Goal: Task Accomplishment & Management: Use online tool/utility

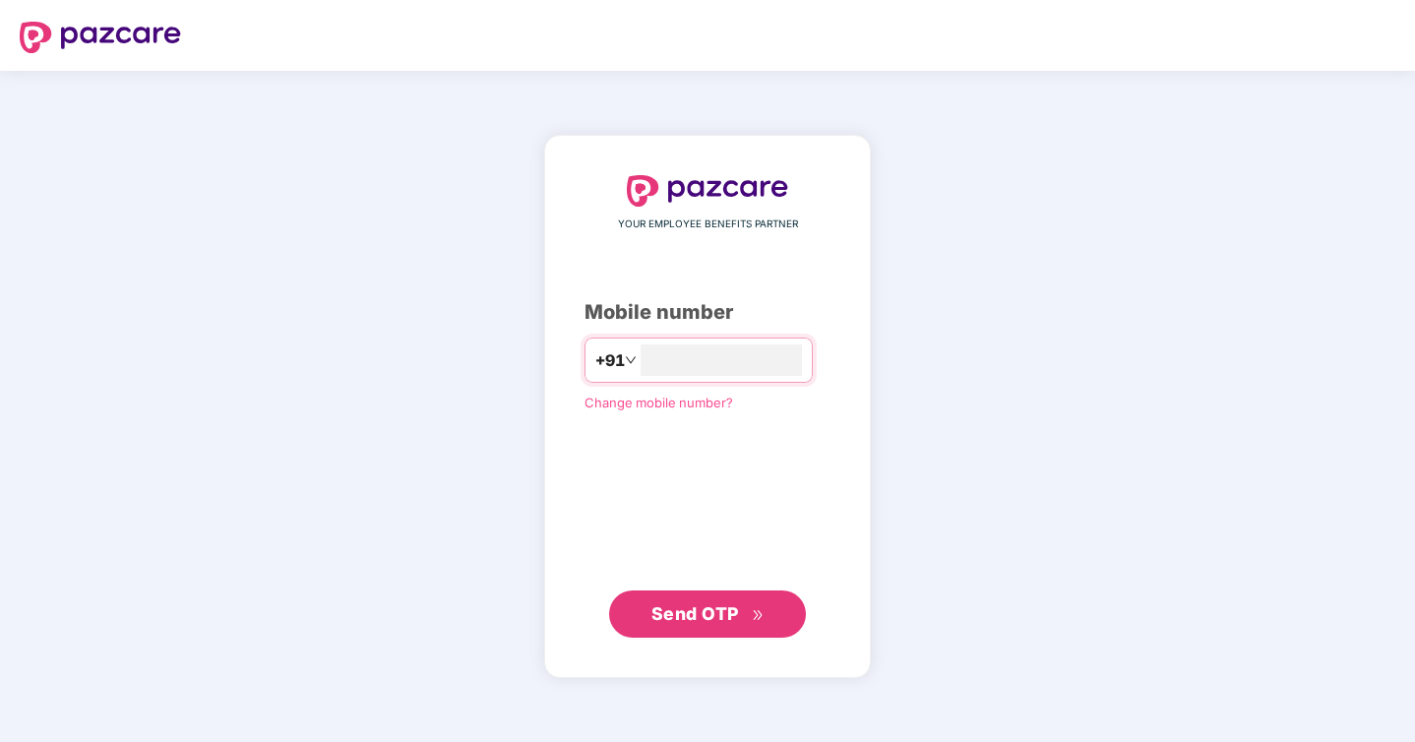
type input "**********"
click at [703, 609] on span "Send OTP" at bounding box center [695, 612] width 88 height 21
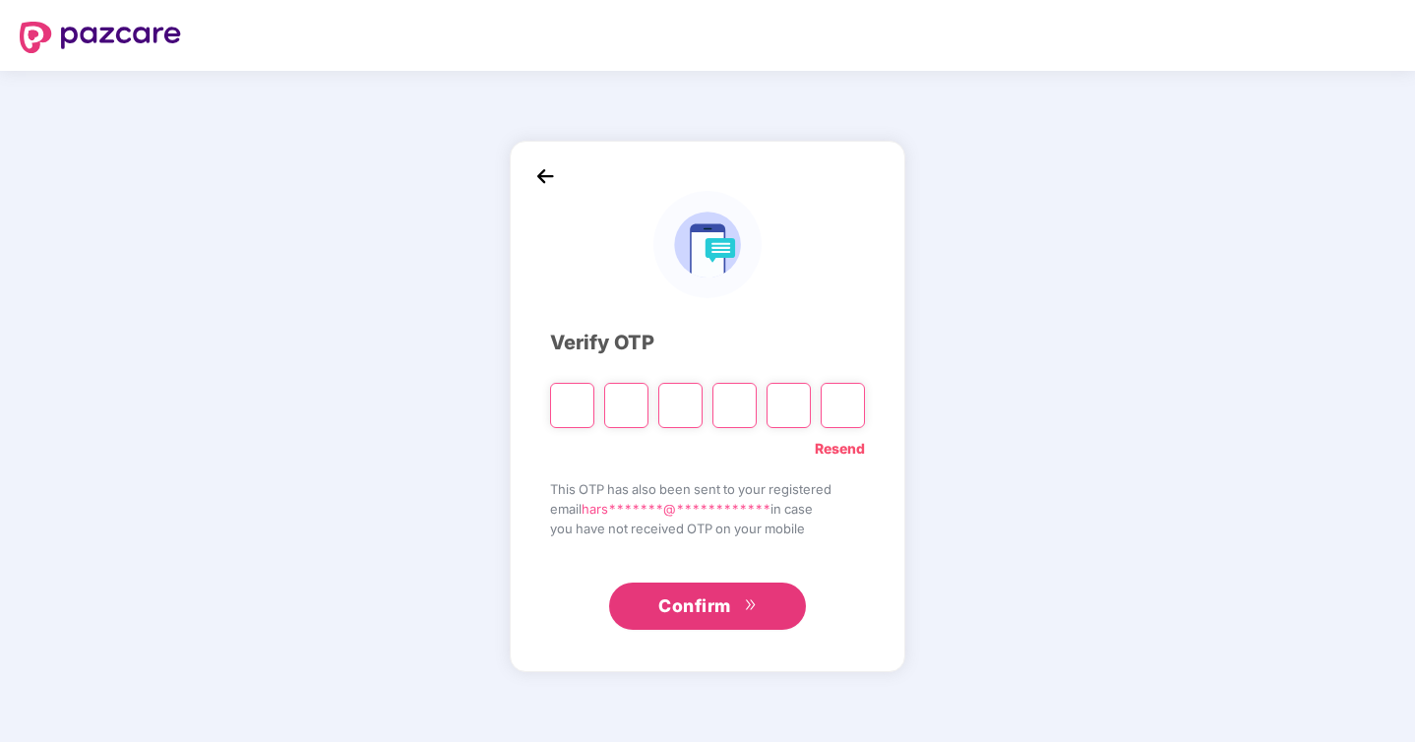
type input "*"
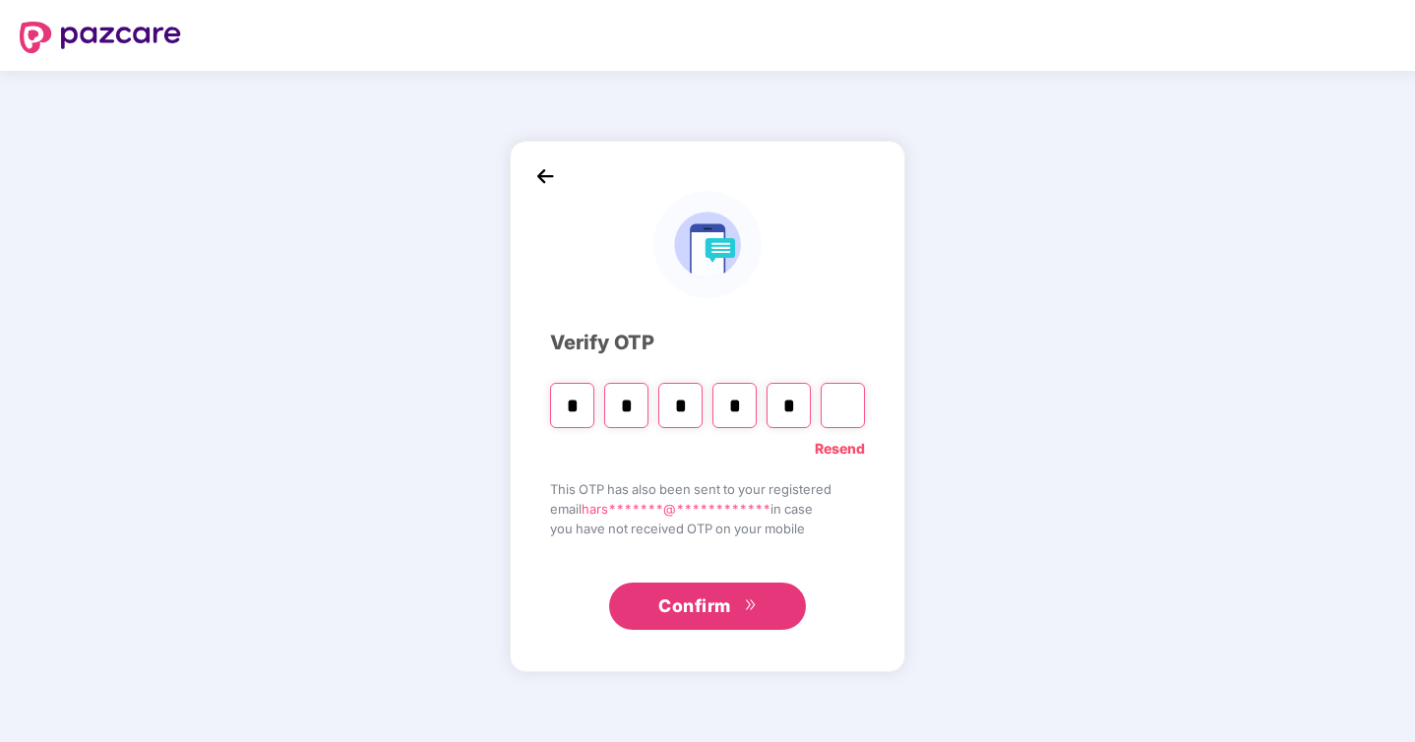
type input "*"
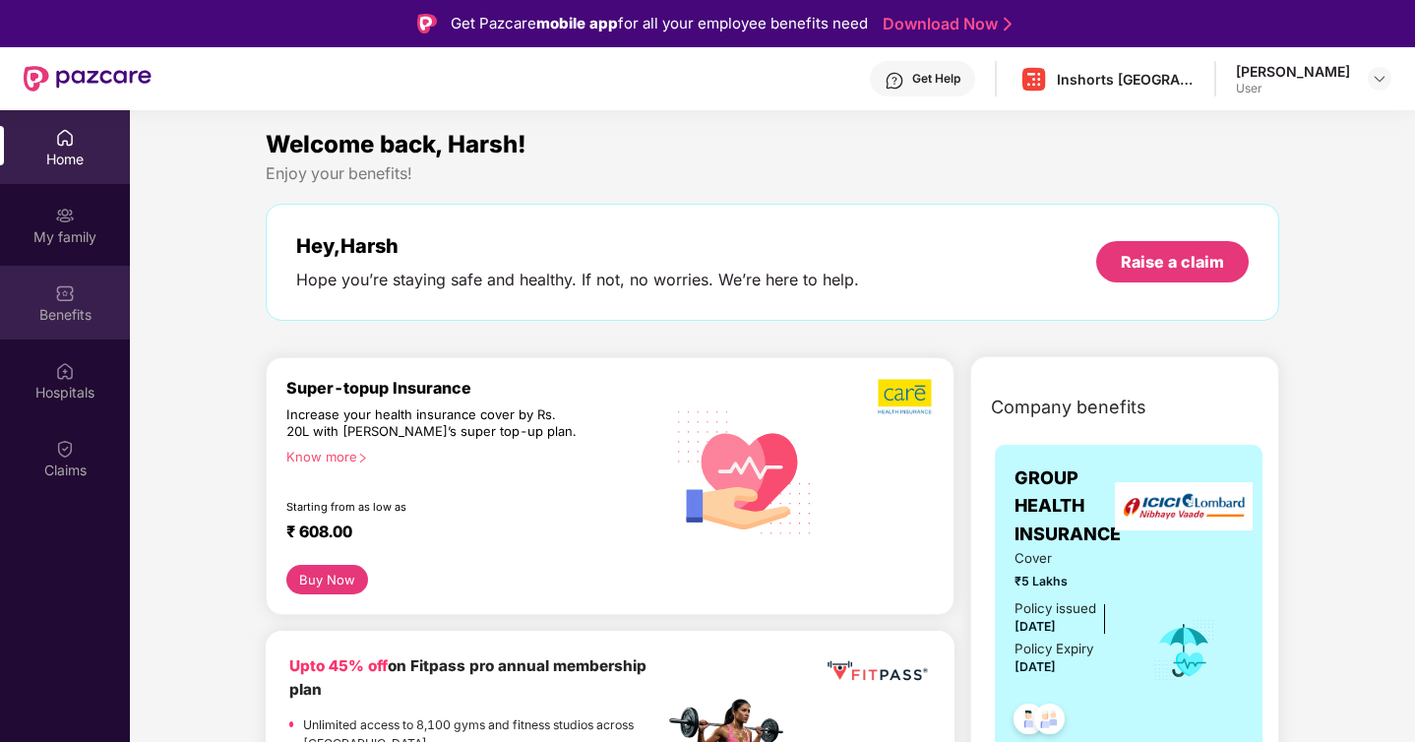
click at [80, 308] on div "Benefits" at bounding box center [65, 315] width 130 height 20
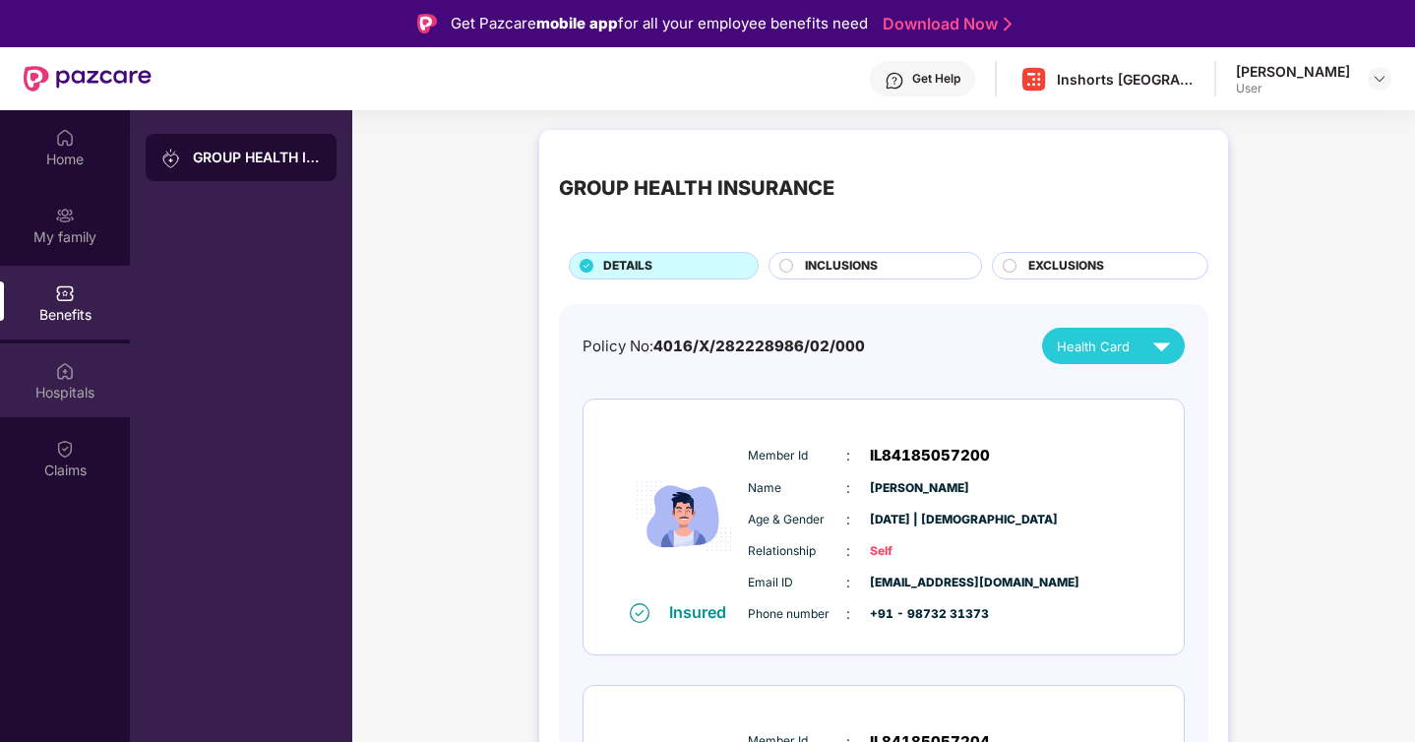
click at [86, 383] on div "Hospitals" at bounding box center [65, 393] width 130 height 20
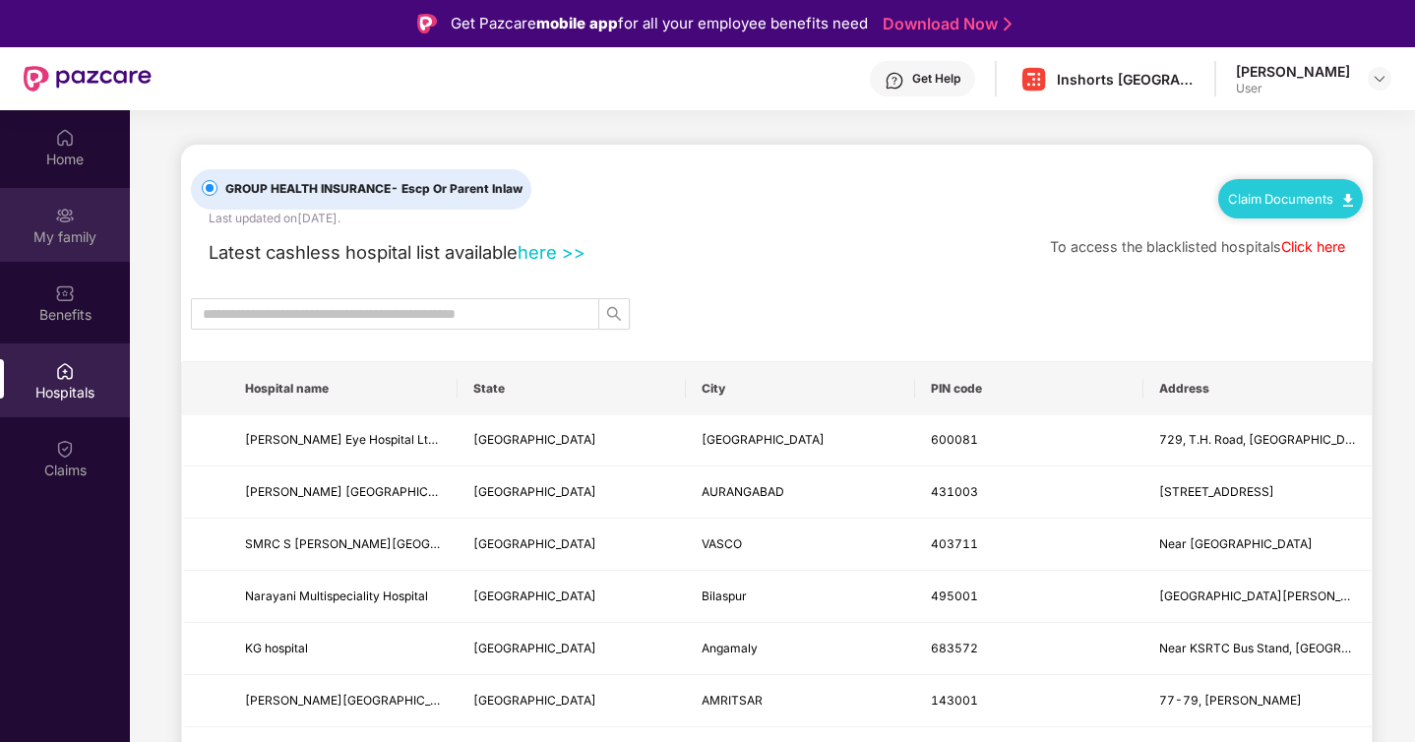
click at [86, 228] on div "My family" at bounding box center [65, 237] width 130 height 20
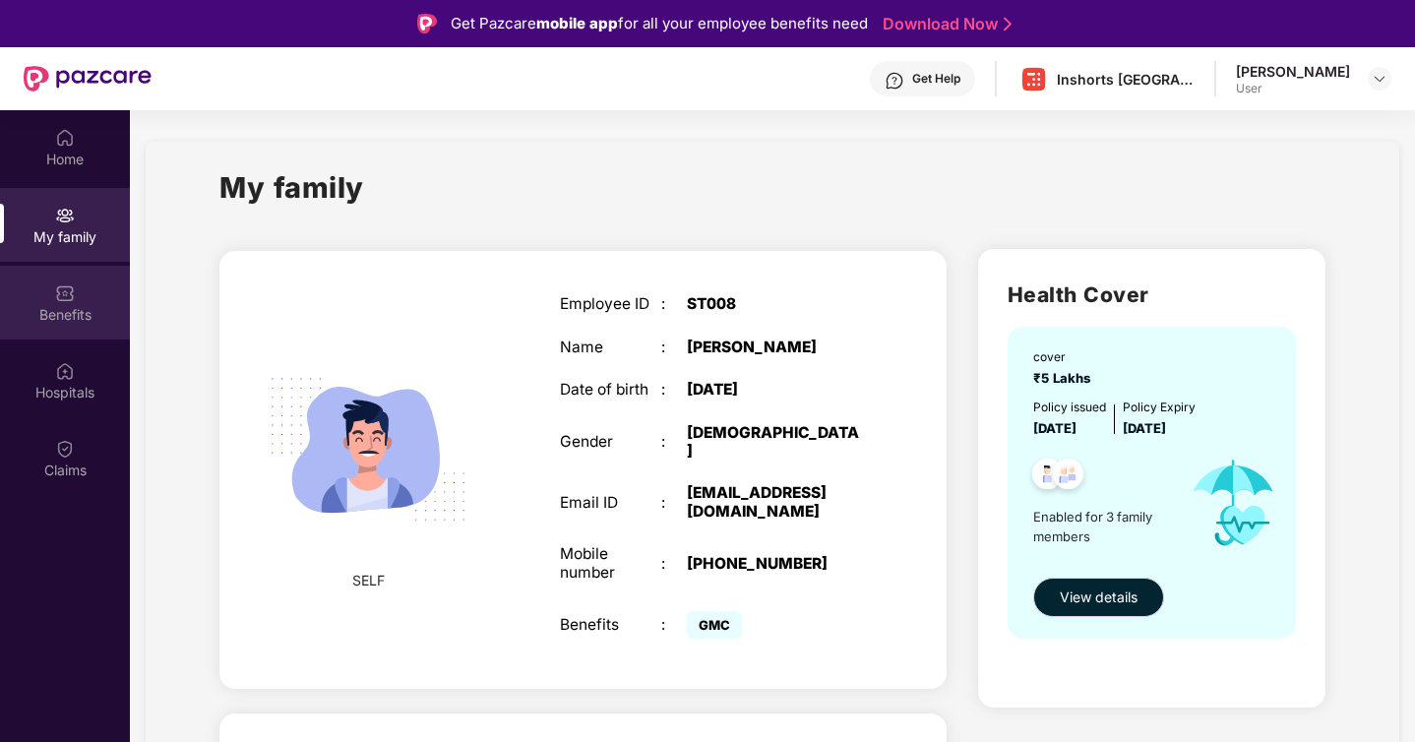
click at [84, 294] on div "Benefits" at bounding box center [65, 303] width 130 height 74
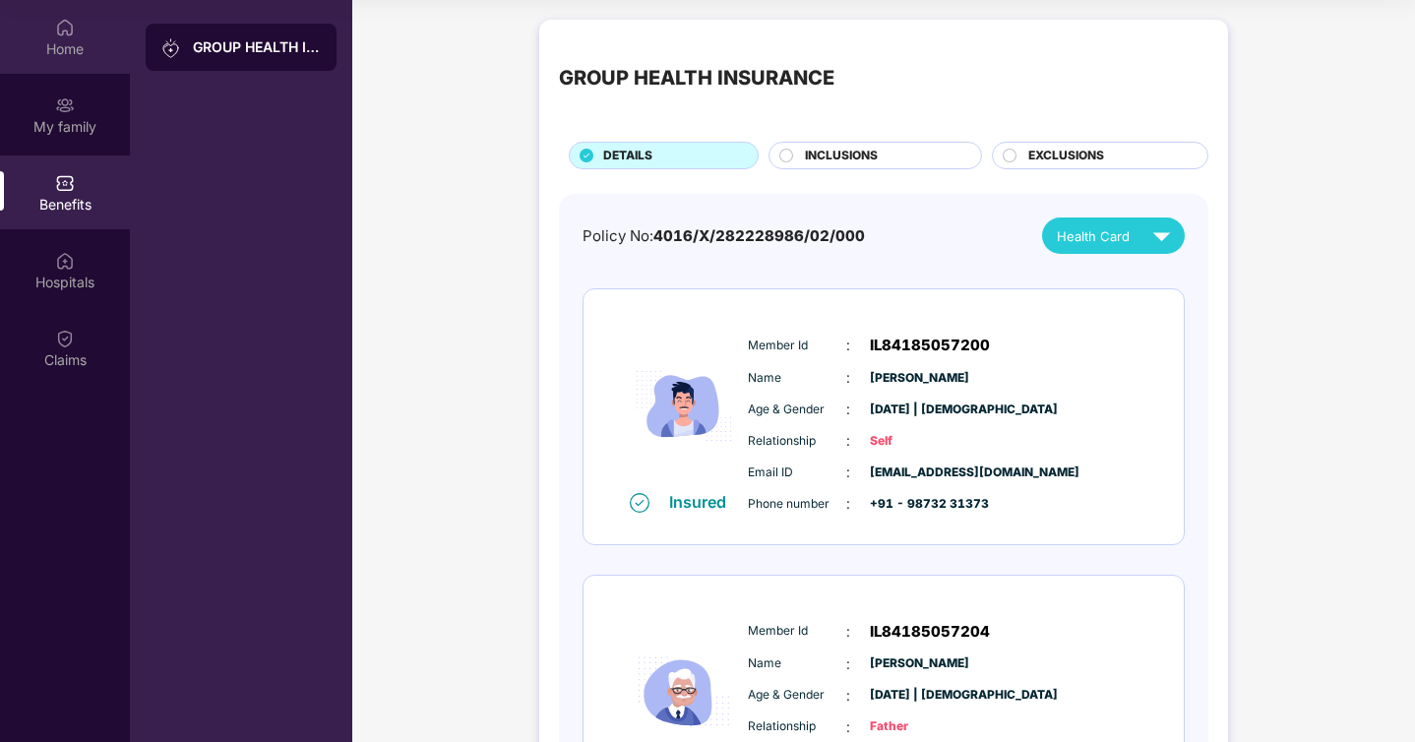
click at [52, 32] on div "Home" at bounding box center [65, 37] width 130 height 74
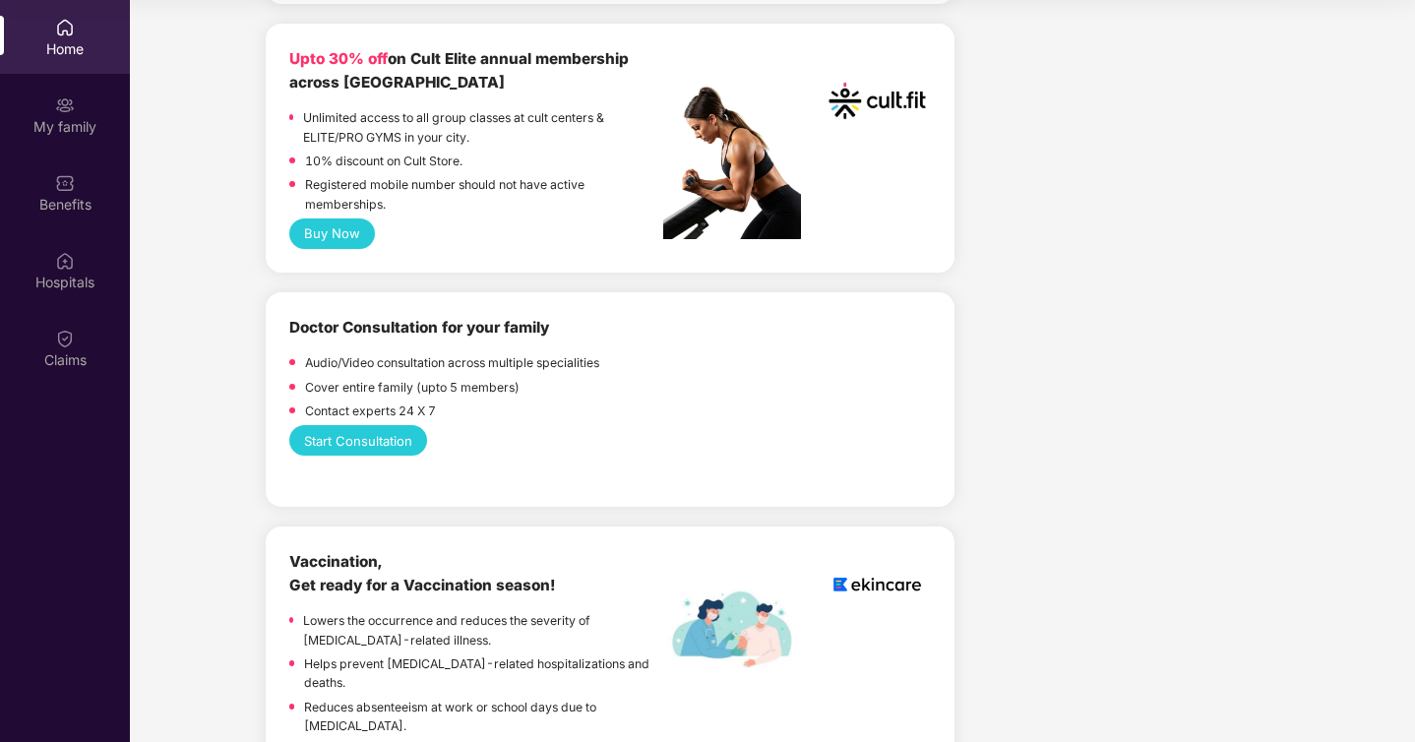
scroll to position [790, 0]
click at [373, 439] on button "Start Consultation" at bounding box center [358, 439] width 138 height 30
